Goal: Transaction & Acquisition: Obtain resource

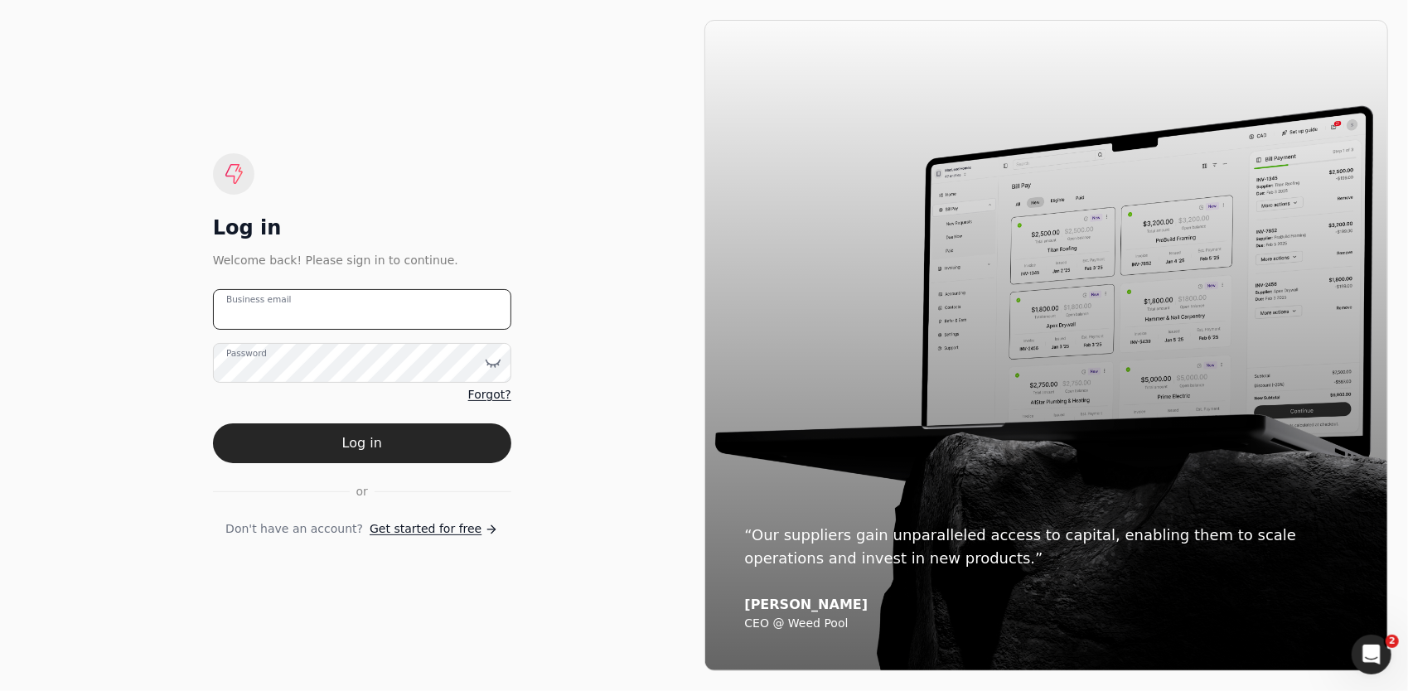
click at [386, 315] on email "Business email" at bounding box center [362, 309] width 298 height 41
type email "[PERSON_NAME][EMAIL_ADDRESS][DOMAIN_NAME]"
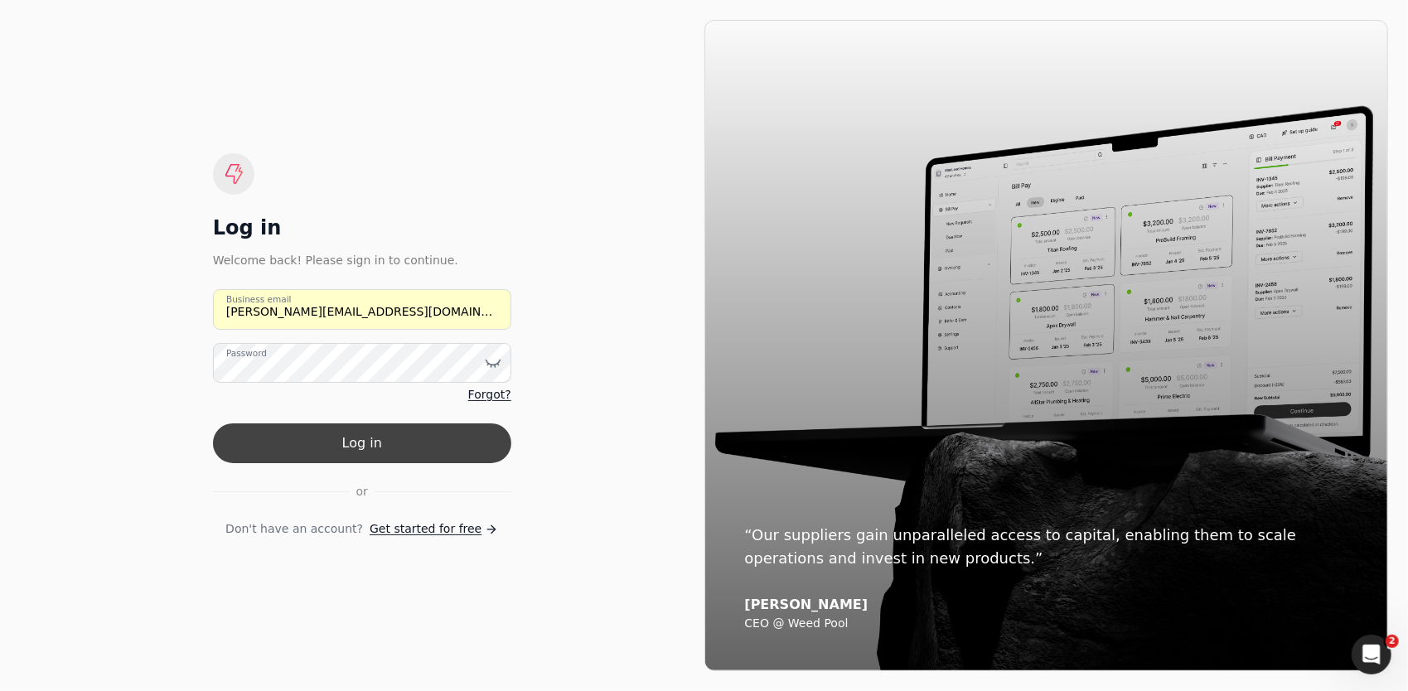
click at [370, 447] on button "Log in" at bounding box center [362, 443] width 298 height 40
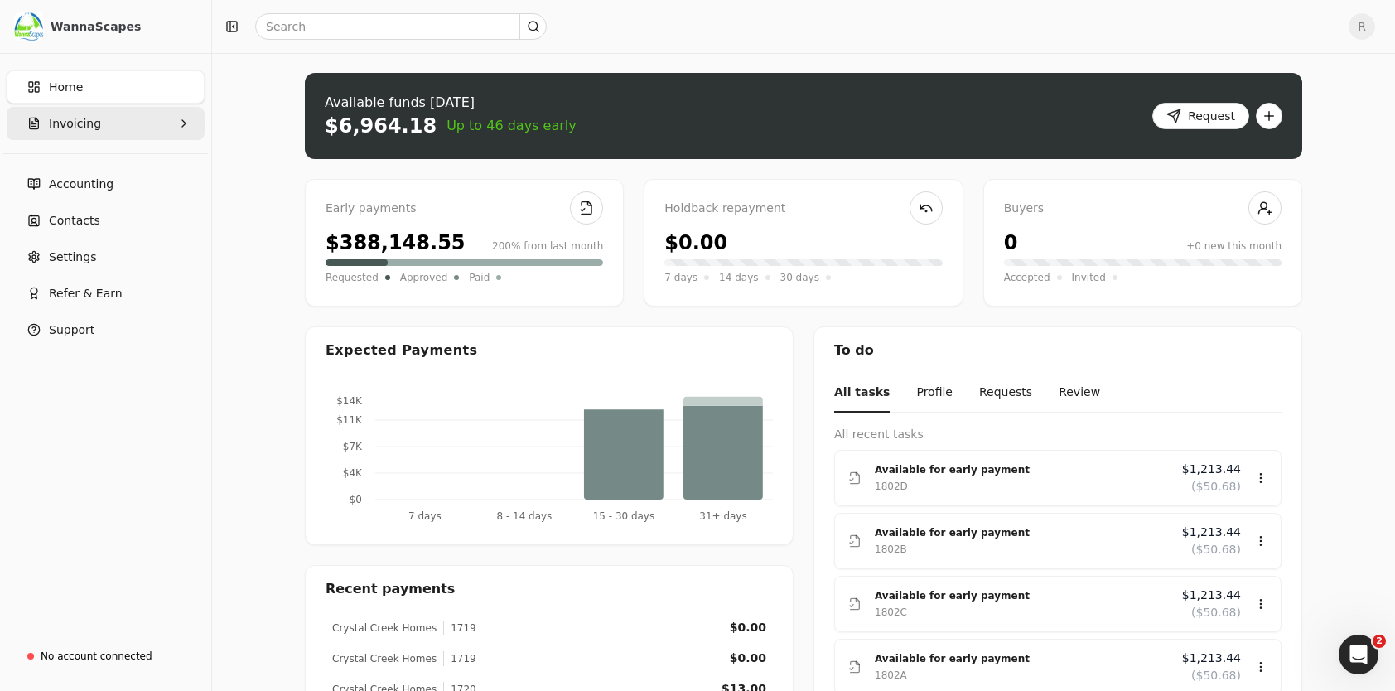
click at [98, 121] on button "Invoicing" at bounding box center [106, 123] width 198 height 33
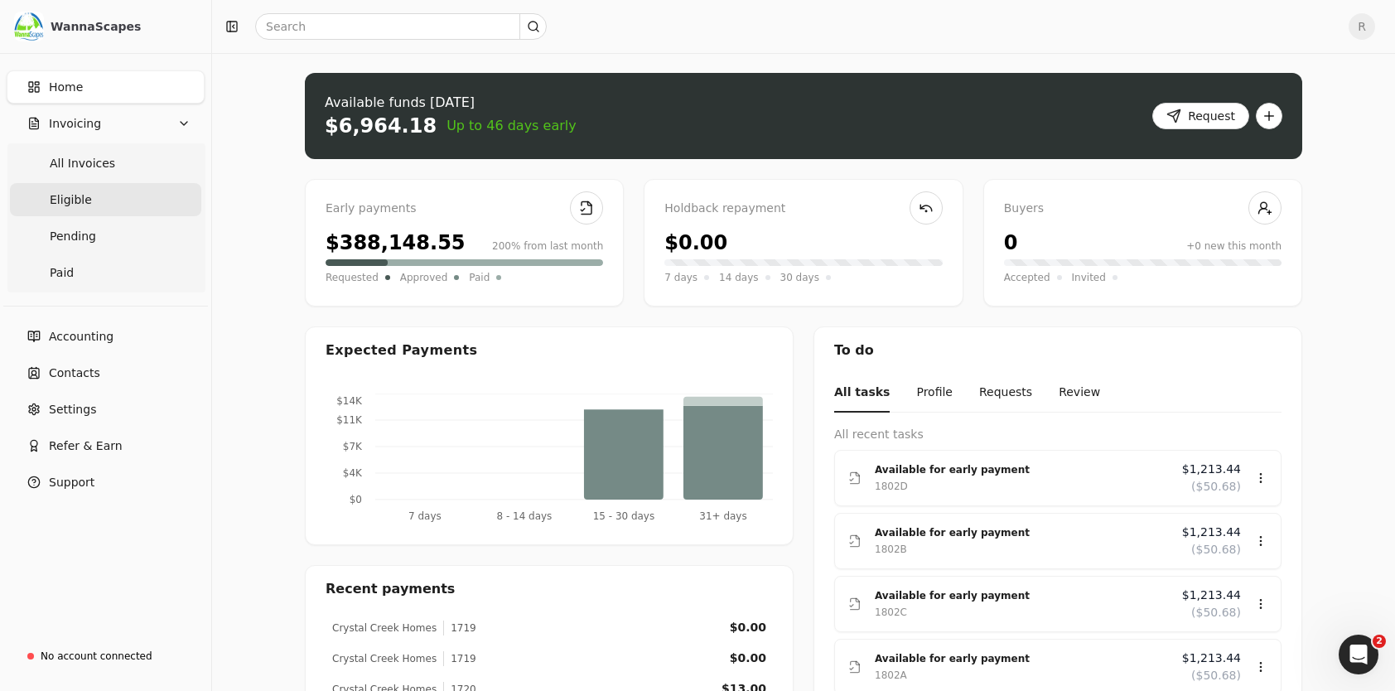
click at [90, 197] on link "Eligible" at bounding box center [105, 199] width 191 height 33
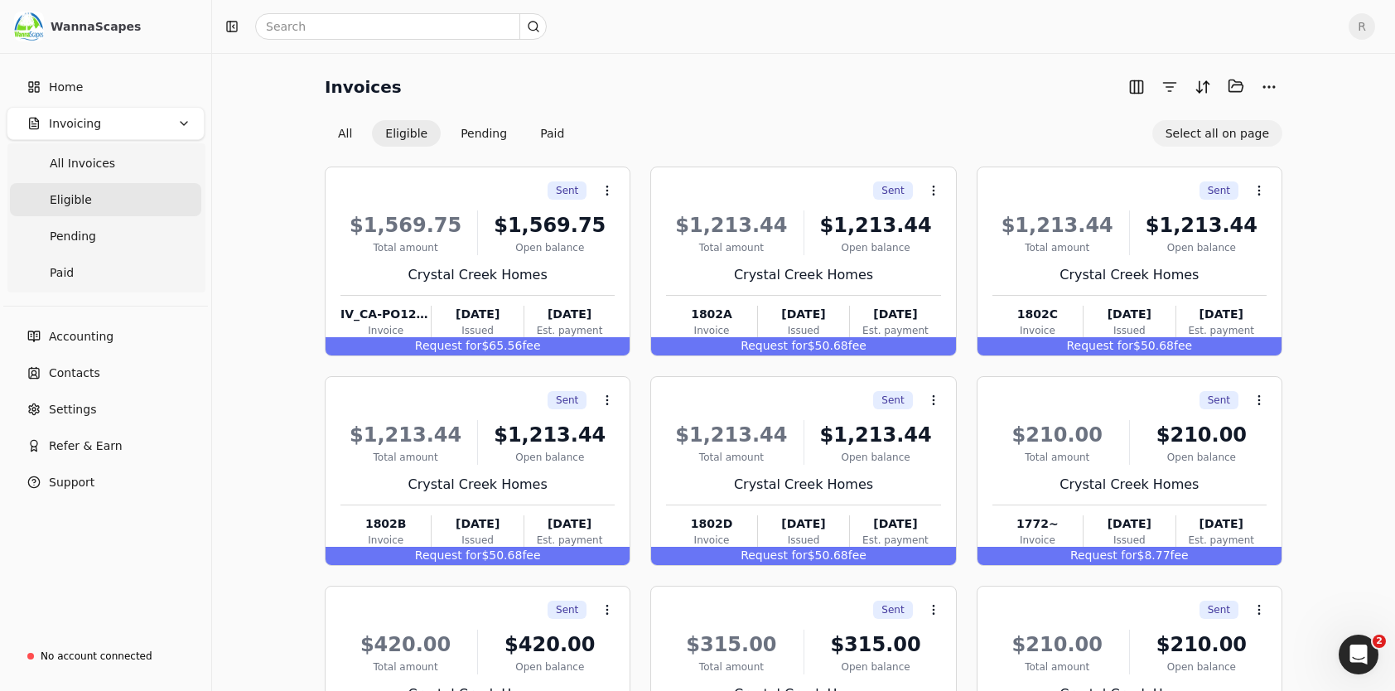
click at [1230, 133] on button "Select all on page" at bounding box center [1217, 133] width 130 height 27
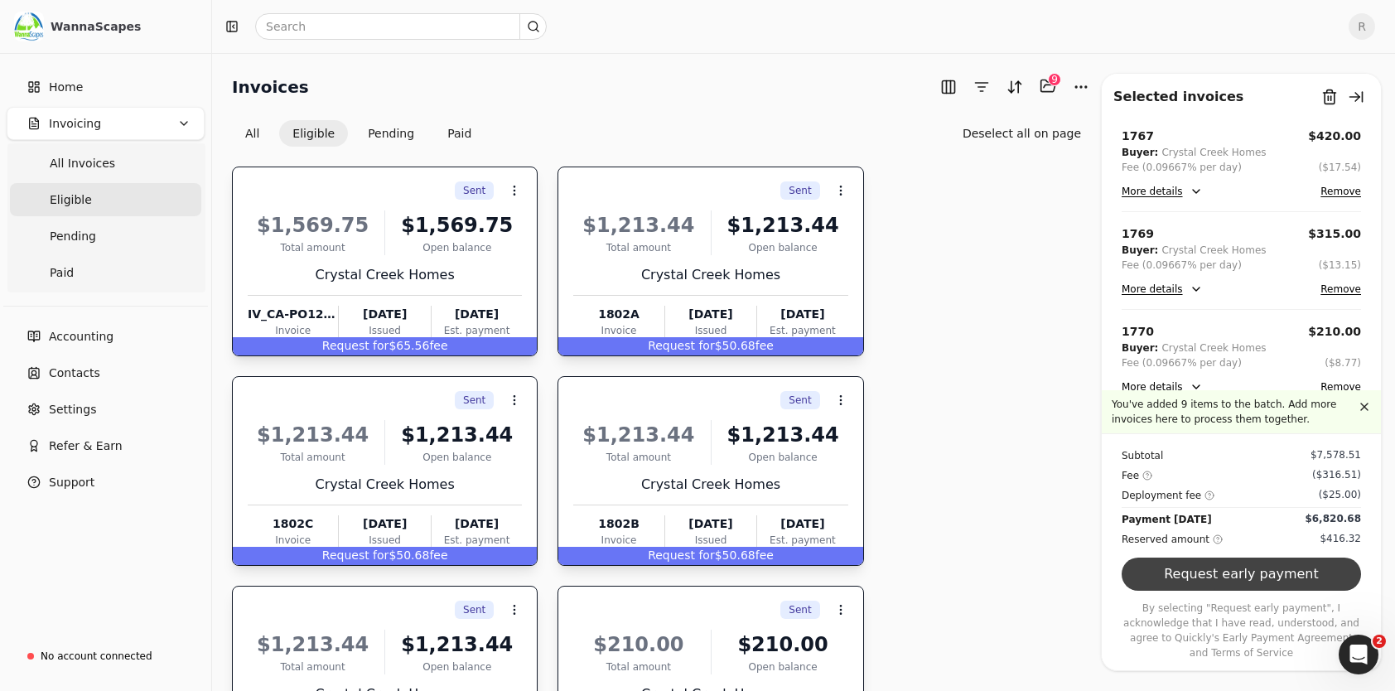
click at [1258, 590] on button "Request early payment" at bounding box center [1241, 574] width 239 height 33
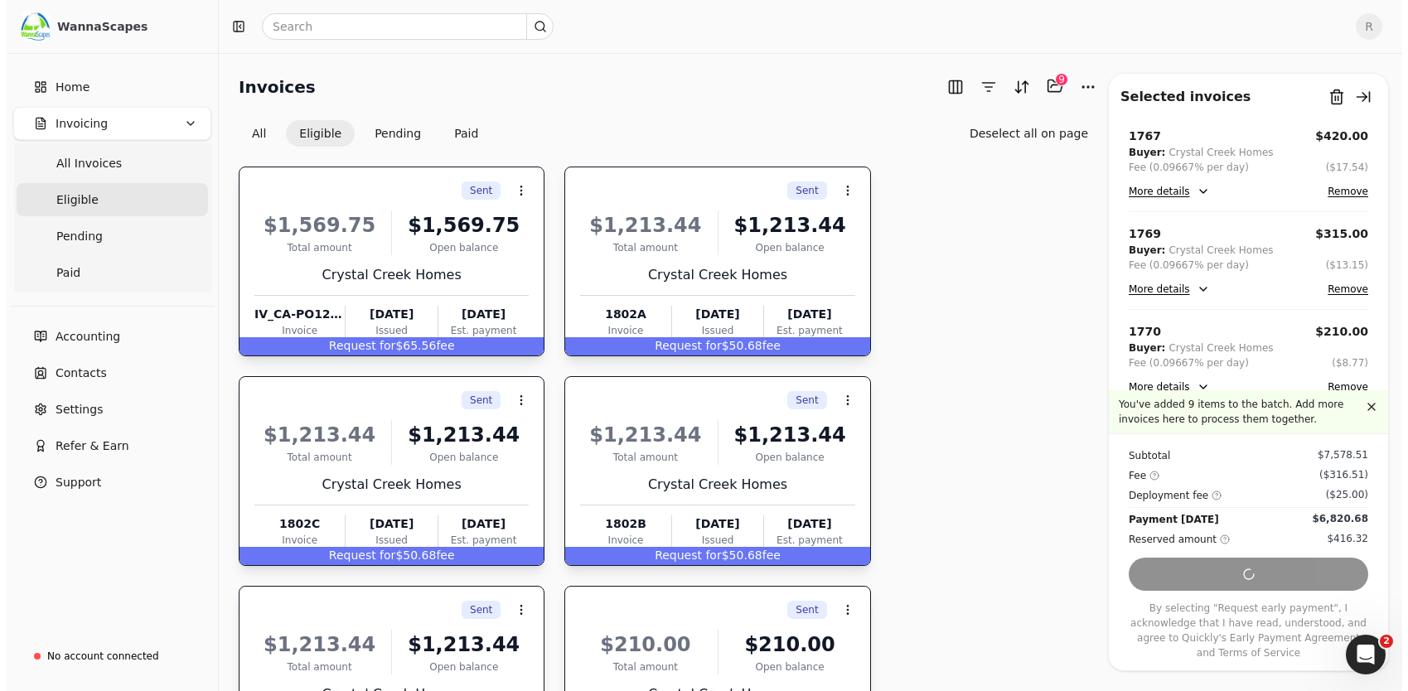
scroll to position [606, 0]
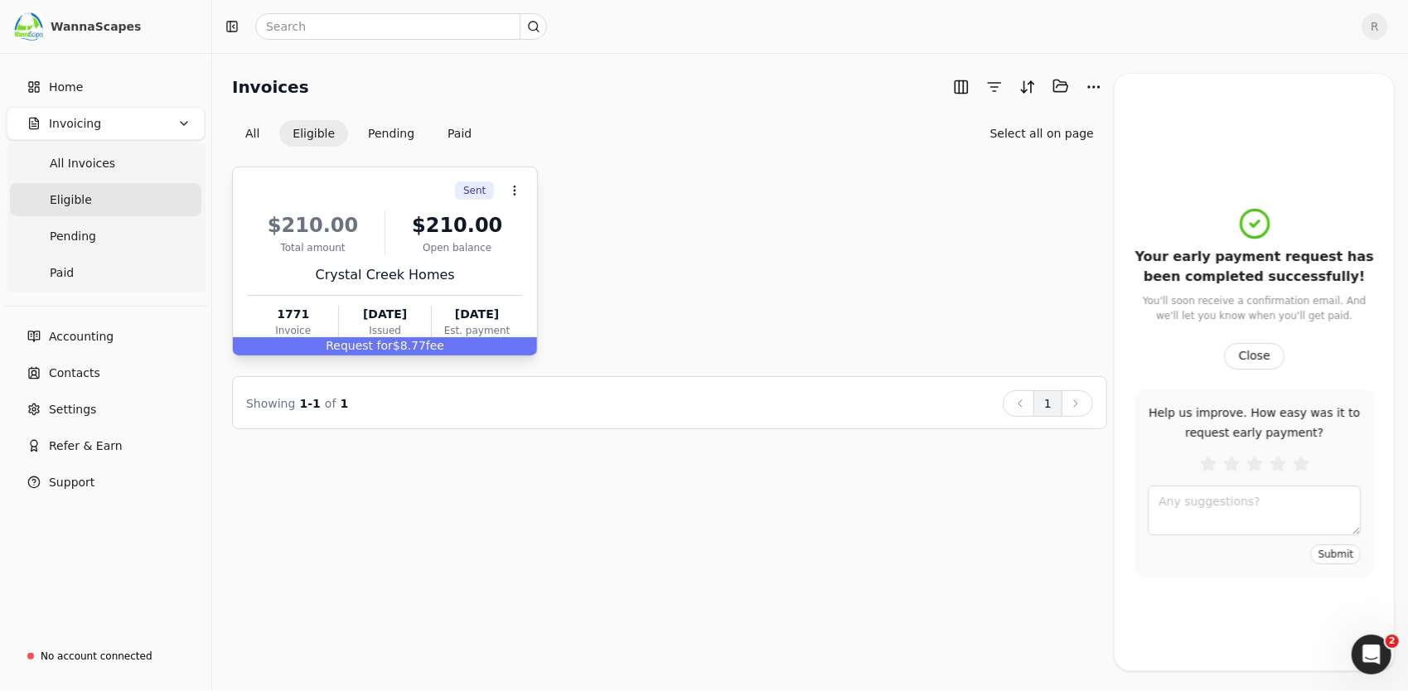
click at [459, 272] on div "Crystal Creek Homes" at bounding box center [385, 275] width 274 height 20
